Goal: Information Seeking & Learning: Check status

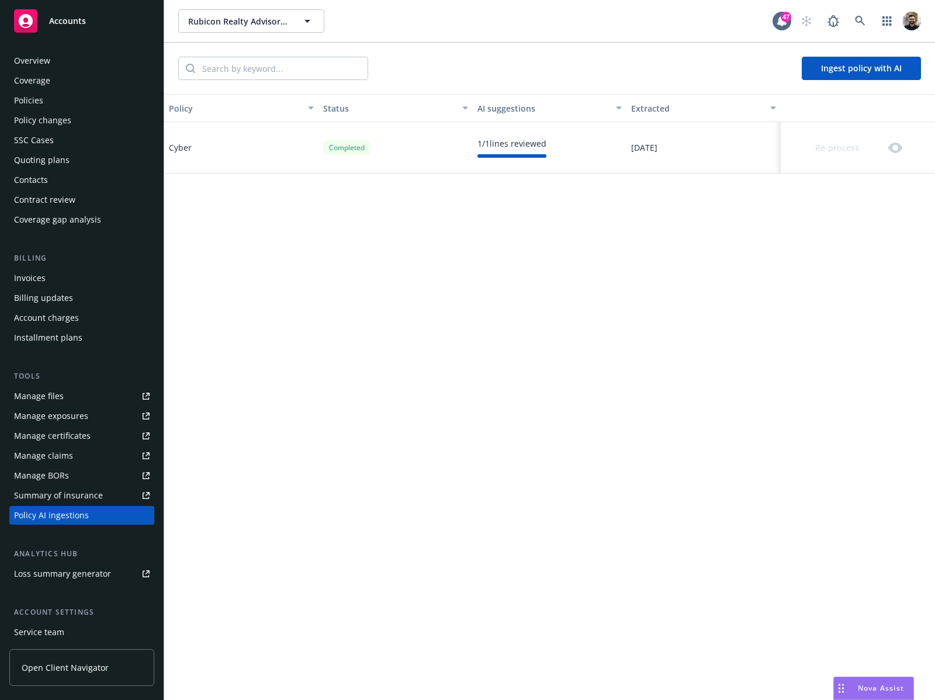
scroll to position [77, 0]
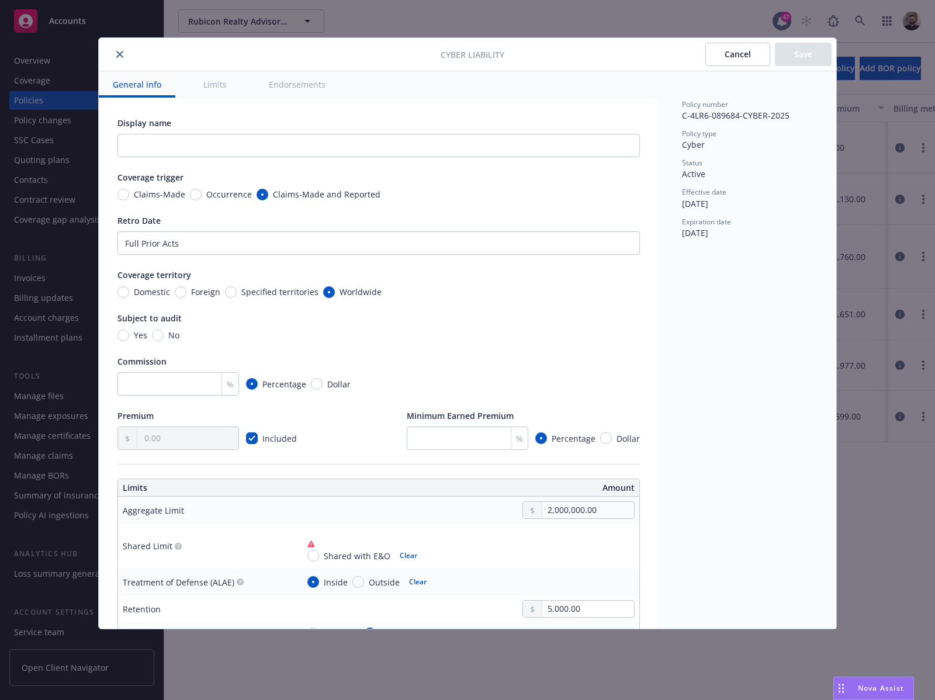
click at [719, 59] on button "Cancel" at bounding box center [738, 54] width 65 height 23
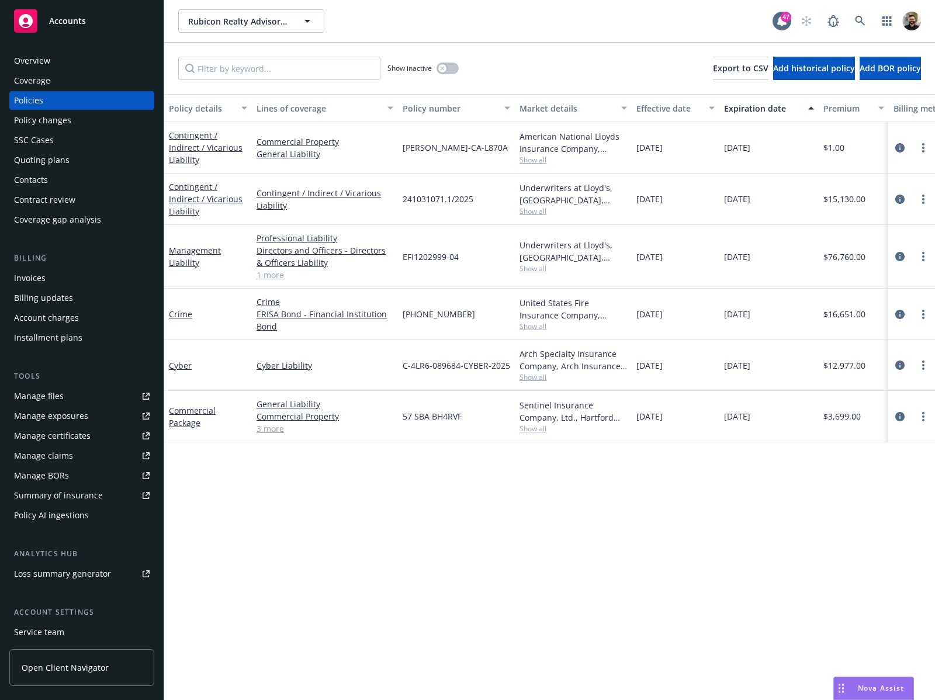
click at [79, 511] on div "Policy AI ingestions" at bounding box center [51, 515] width 75 height 19
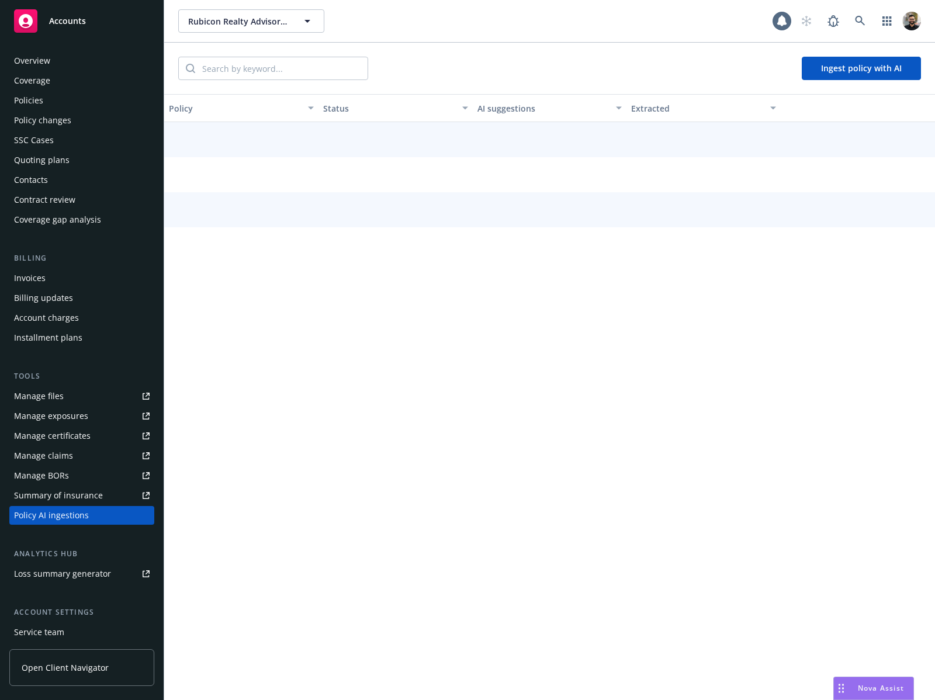
scroll to position [80, 0]
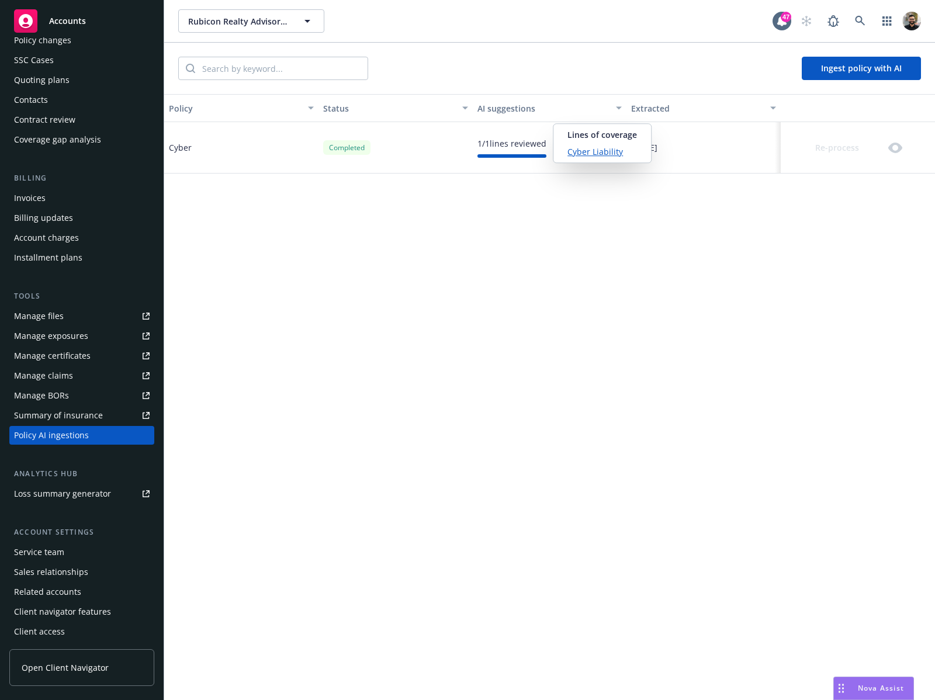
click at [591, 148] on link "Cyber Liability" at bounding box center [603, 152] width 70 height 12
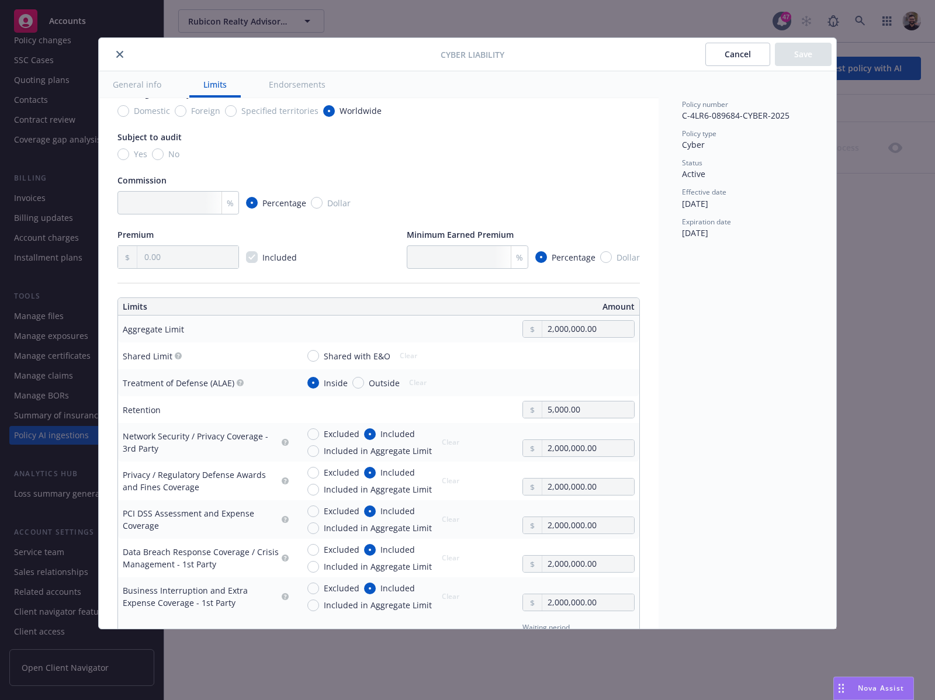
scroll to position [254, 0]
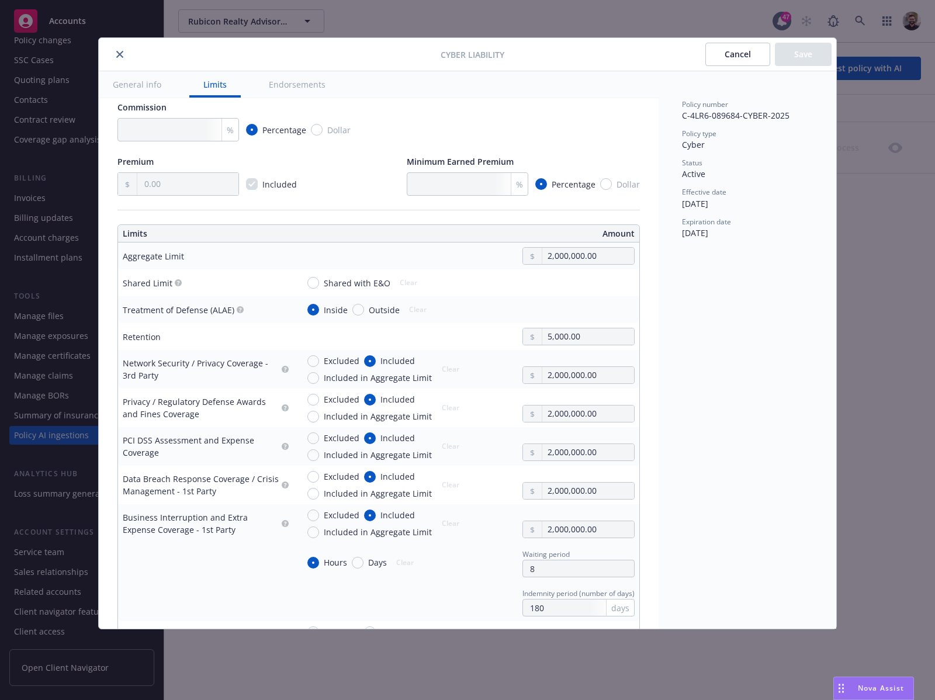
click at [745, 61] on button "Cancel" at bounding box center [738, 54] width 65 height 23
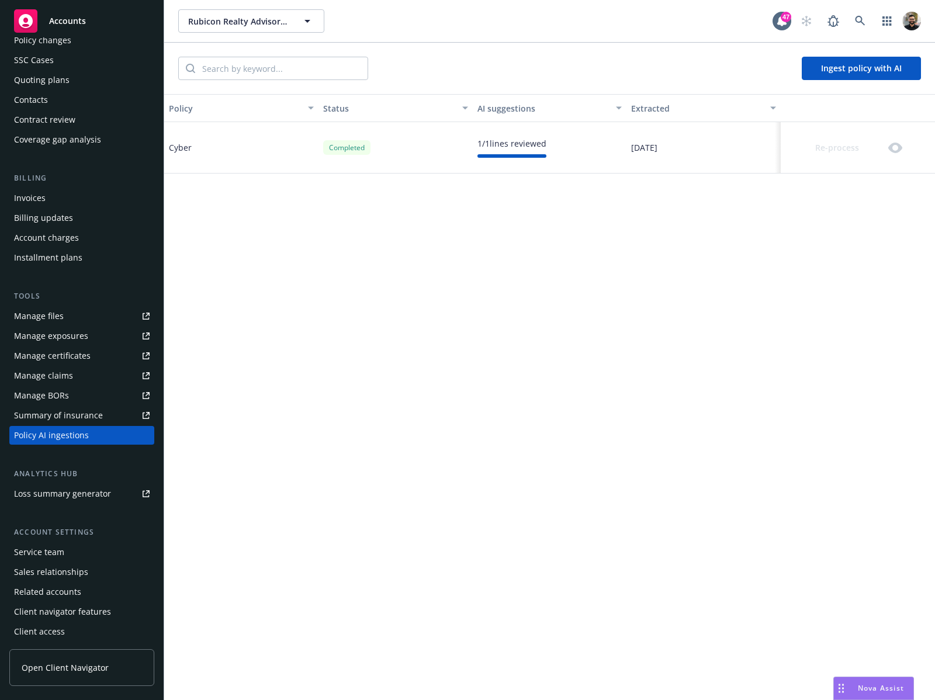
click at [555, 205] on div "Policy Status AI suggestions Extracted Cyber Completed 1 / 1 lines reviewed 08/…" at bounding box center [549, 397] width 771 height 607
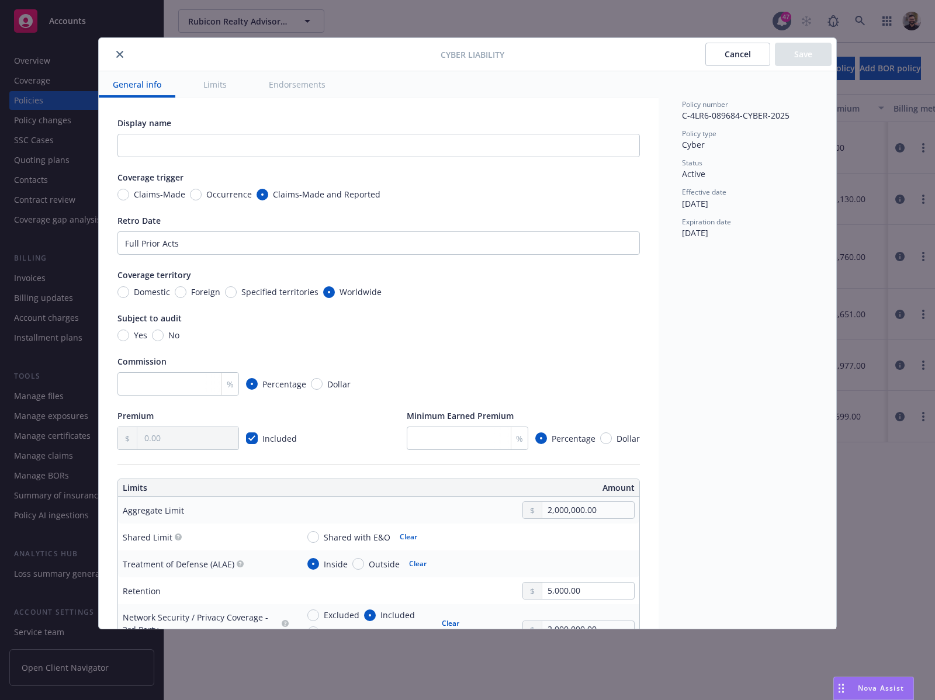
scroll to position [300, 0]
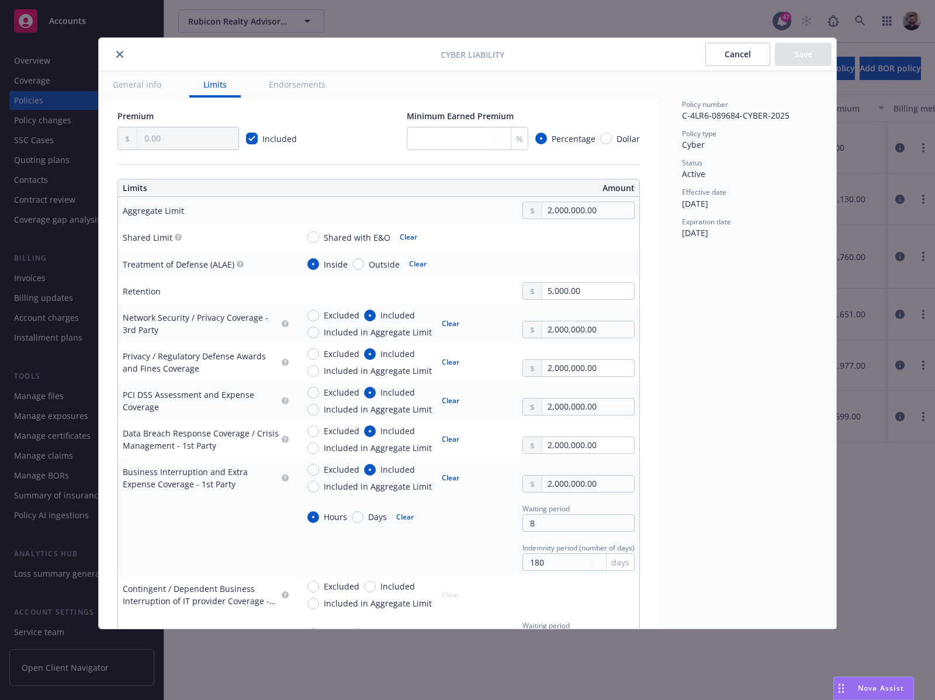
click at [730, 58] on button "Cancel" at bounding box center [738, 54] width 65 height 23
